Goal: Navigation & Orientation: Find specific page/section

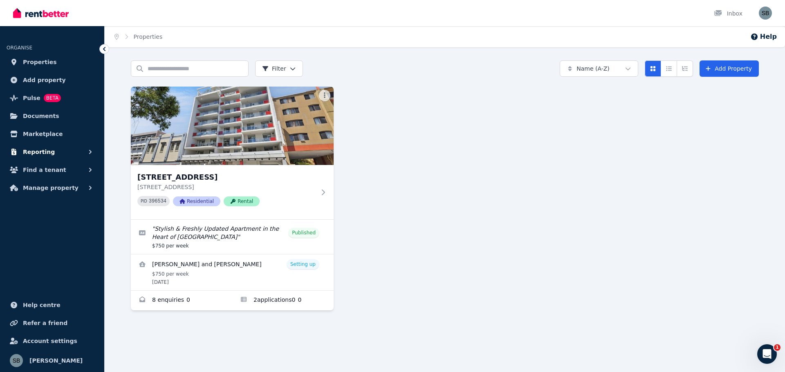
click at [50, 152] on button "Reporting" at bounding box center [52, 152] width 91 height 16
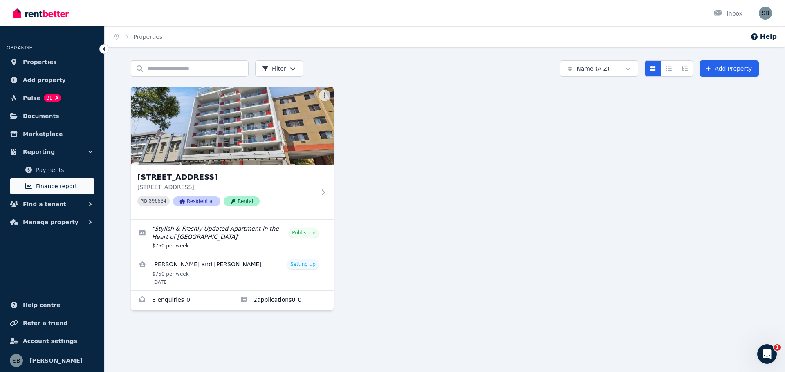
click at [52, 191] on span "Finance report" at bounding box center [63, 186] width 55 height 10
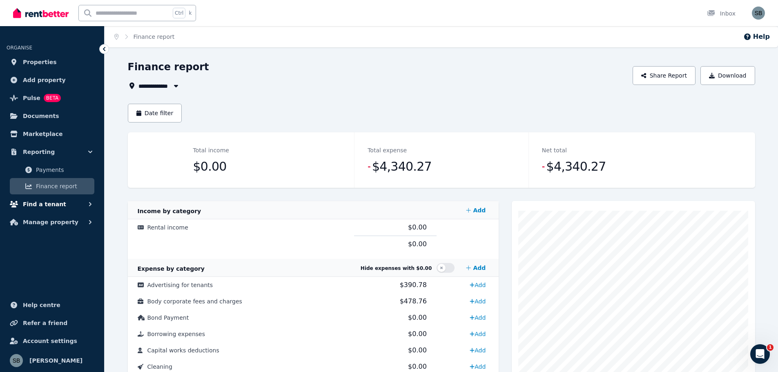
click at [49, 201] on span "Find a tenant" at bounding box center [44, 204] width 43 height 10
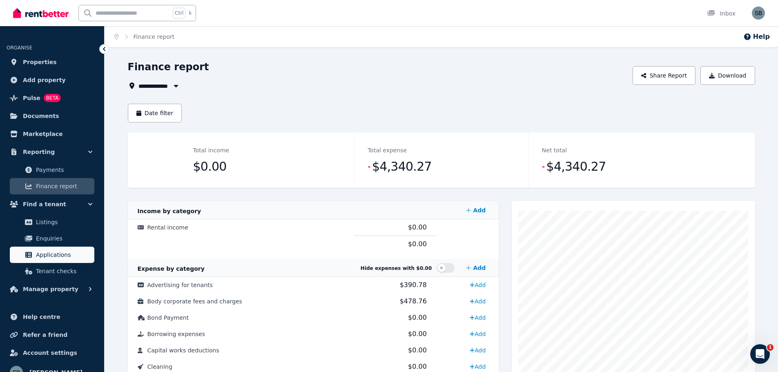
click at [49, 257] on span "Applications" at bounding box center [63, 255] width 55 height 10
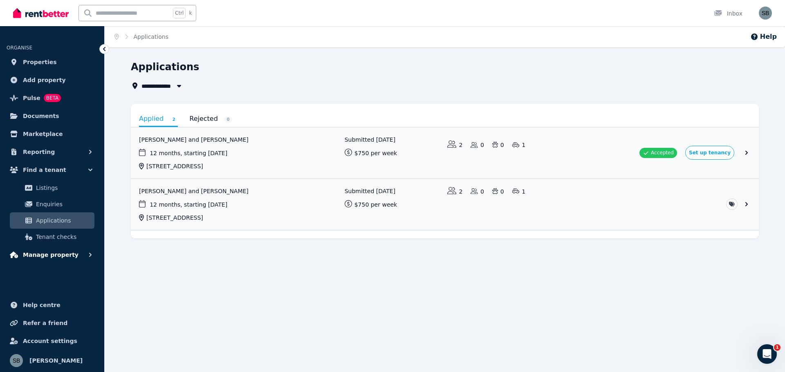
click at [50, 255] on span "Manage property" at bounding box center [51, 255] width 56 height 10
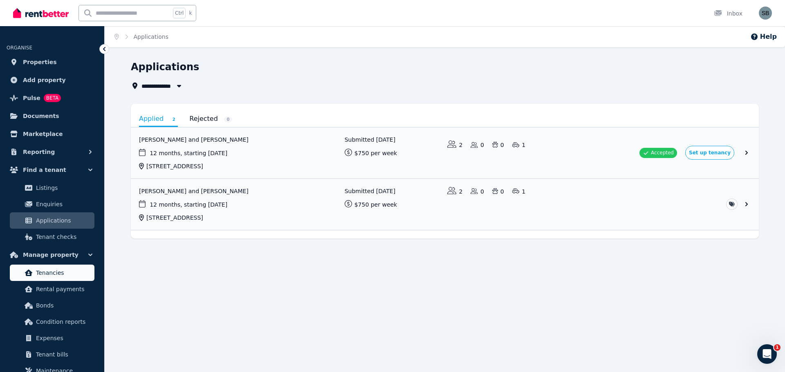
click at [50, 266] on link "Tenancies" at bounding box center [52, 273] width 85 height 16
